Goal: Transaction & Acquisition: Purchase product/service

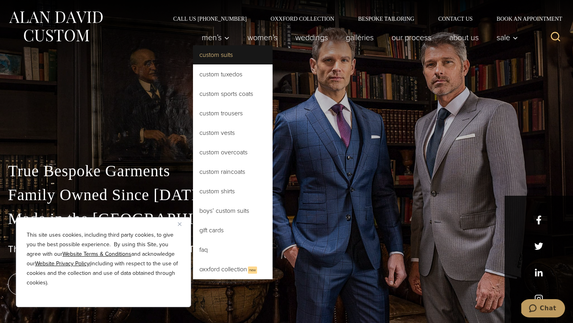
click at [222, 53] on link "Custom Suits" at bounding box center [233, 54] width 80 height 19
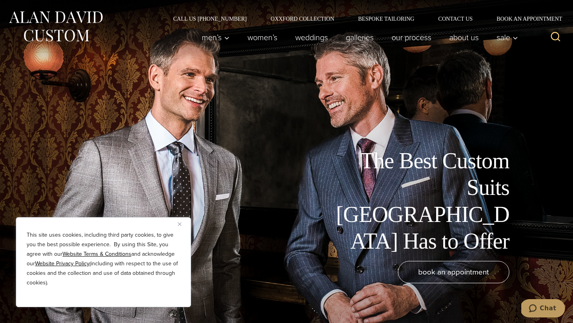
click at [181, 221] on button "Close" at bounding box center [183, 224] width 10 height 10
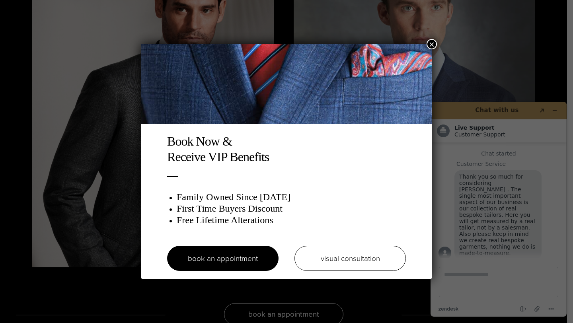
click at [428, 41] on button "×" at bounding box center [432, 44] width 10 height 10
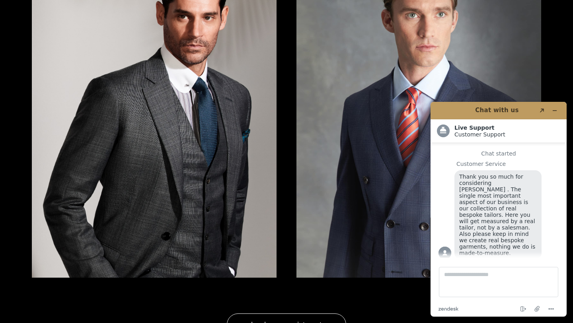
scroll to position [1473, 0]
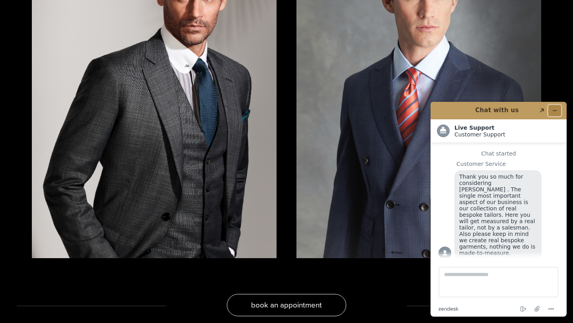
click at [557, 109] on button "Minimize widget" at bounding box center [554, 110] width 13 height 11
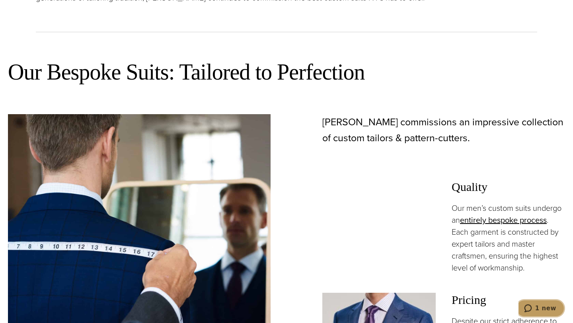
scroll to position [0, 0]
